Goal: Navigation & Orientation: Go to known website

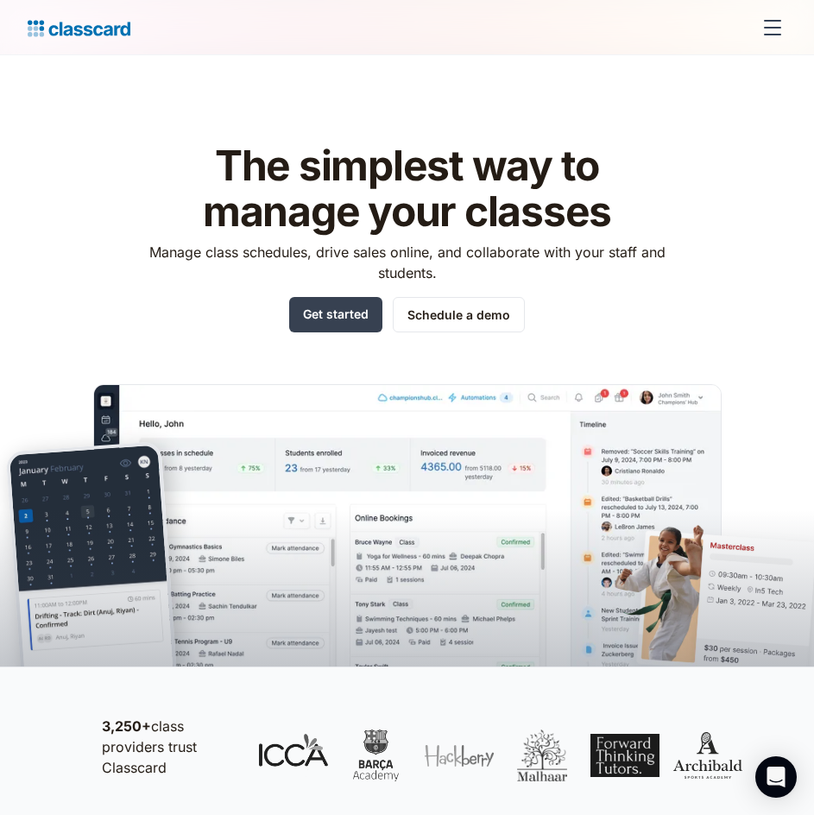
click at [765, 27] on div "menu" at bounding box center [772, 28] width 17 height 2
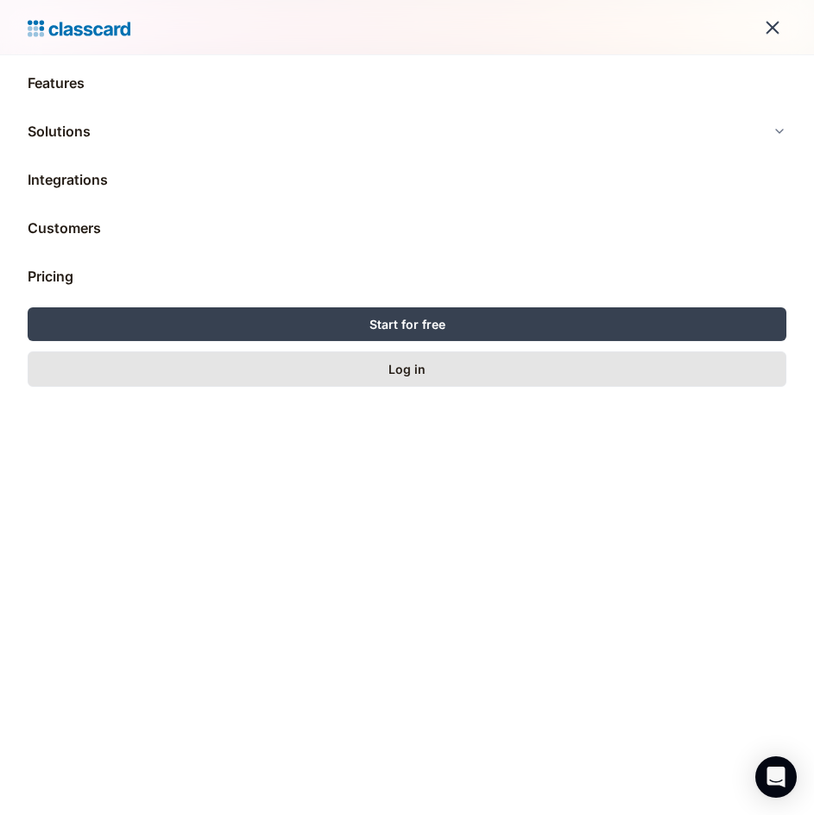
click at [410, 378] on link "Log in" at bounding box center [407, 368] width 758 height 35
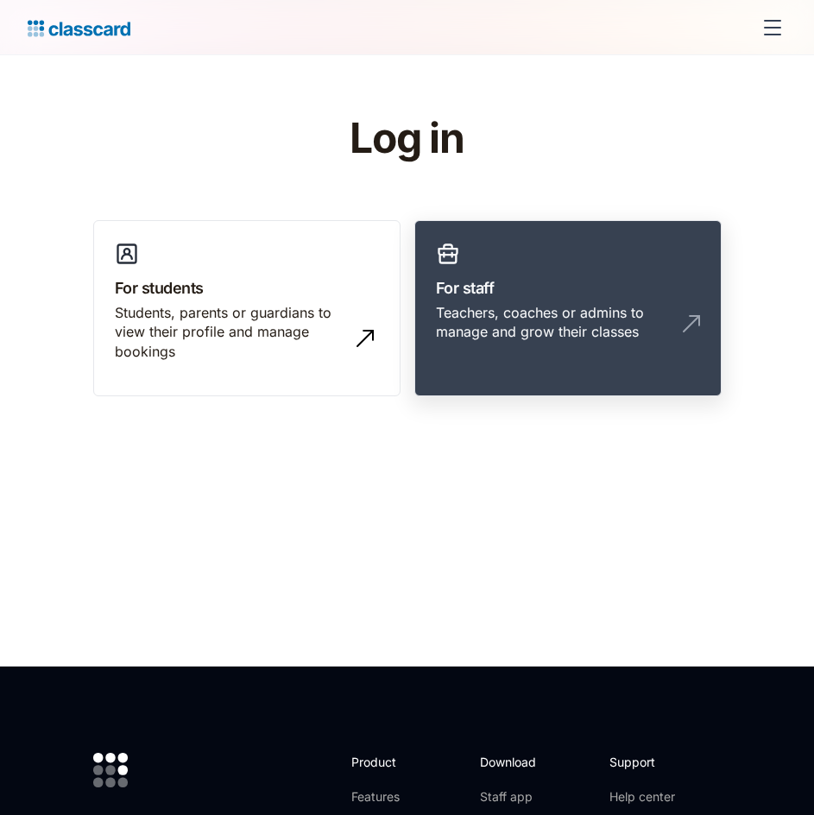
click at [674, 324] on div "Teachers, coaches or admins to manage and grow their classes" at bounding box center [568, 329] width 264 height 53
